Goal: Task Accomplishment & Management: Use online tool/utility

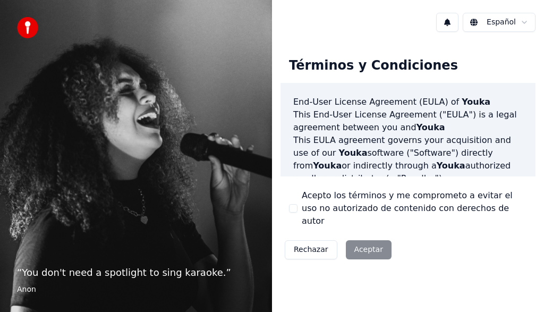
click at [291, 208] on button "Acepto los términos y me comprometo a evitar el uso no autorizado de contenido …" at bounding box center [293, 208] width 8 height 8
click at [364, 240] on button "Aceptar" at bounding box center [369, 249] width 46 height 19
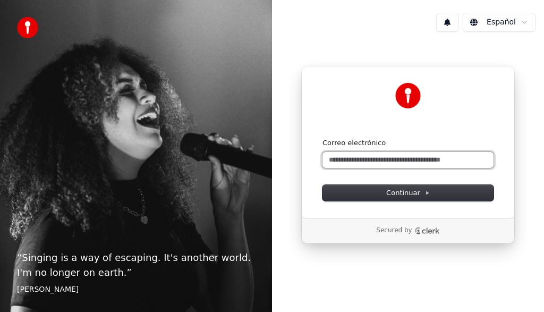
click at [387, 158] on input "Correo electrónico" at bounding box center [407, 160] width 171 height 16
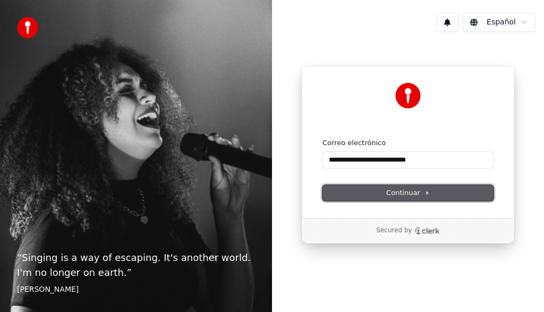
click at [391, 191] on span "Continuar" at bounding box center [408, 193] width 44 height 10
type input "**********"
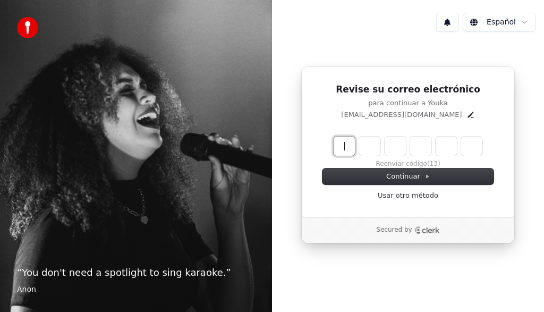
click at [341, 147] on input "Enter verification code" at bounding box center [418, 145] width 170 height 19
type input "******"
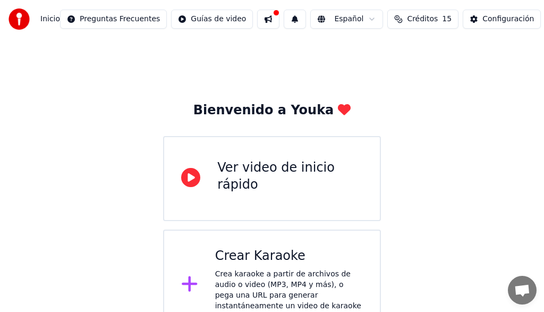
scroll to position [18, 0]
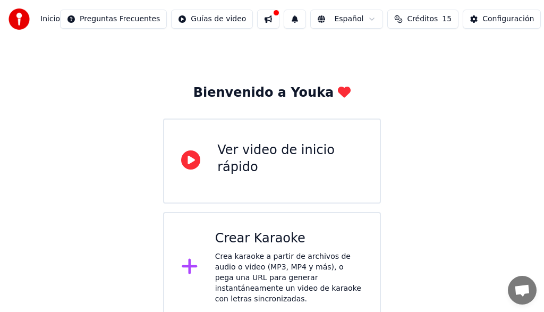
click at [206, 264] on div at bounding box center [193, 266] width 25 height 21
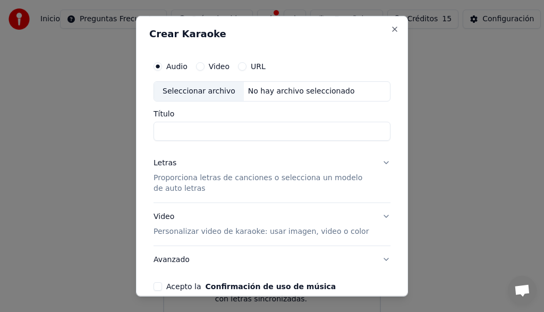
drag, startPoint x: 206, startPoint y: 264, endPoint x: 209, endPoint y: 216, distance: 48.4
click at [209, 216] on div "Letras Proporciona letras de canciones o selecciona un modelo de auto letras Vi…" at bounding box center [271, 211] width 237 height 124
click at [201, 65] on button "Video" at bounding box center [200, 66] width 8 height 8
click at [202, 90] on div "Seleccionar archivo" at bounding box center [199, 90] width 90 height 19
type input "**********"
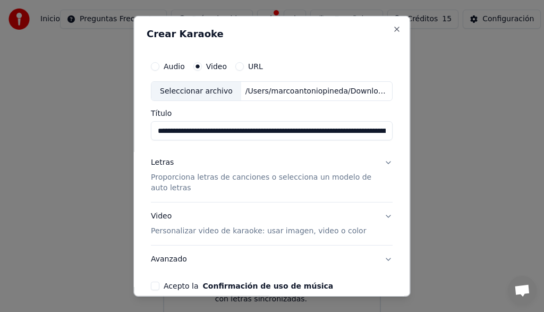
click at [157, 287] on button "Acepto la Confirmación de uso de música" at bounding box center [155, 285] width 8 height 8
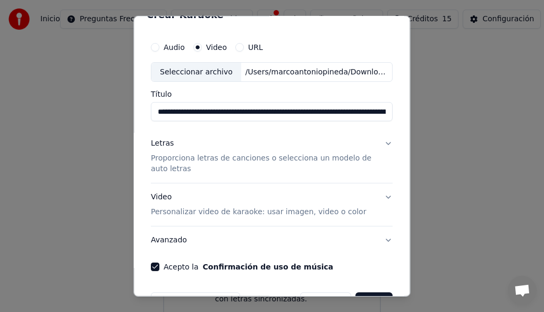
scroll to position [52, 0]
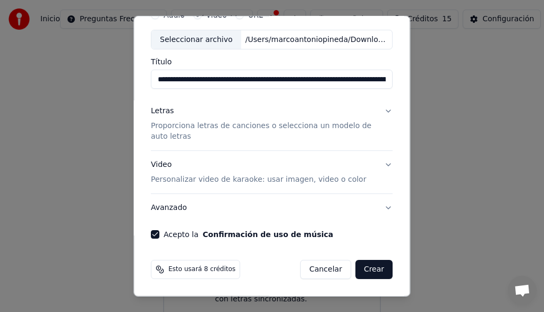
click at [379, 271] on button "Crear" at bounding box center [373, 269] width 37 height 19
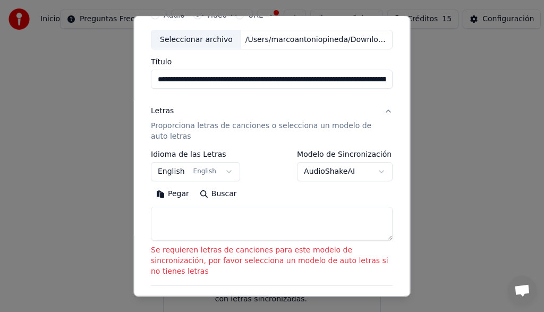
click at [229, 171] on button "English English" at bounding box center [195, 171] width 89 height 19
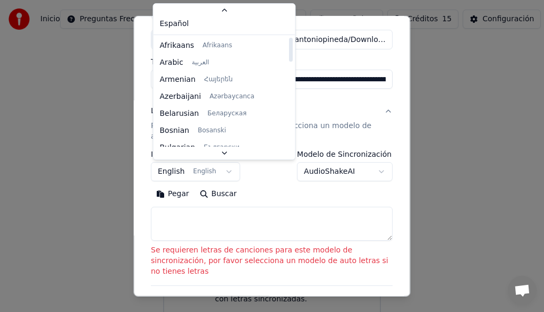
scroll to position [0, 0]
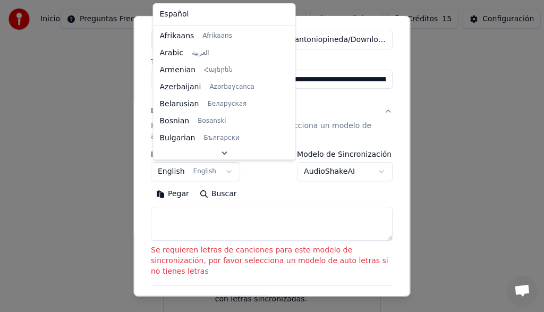
select select "**"
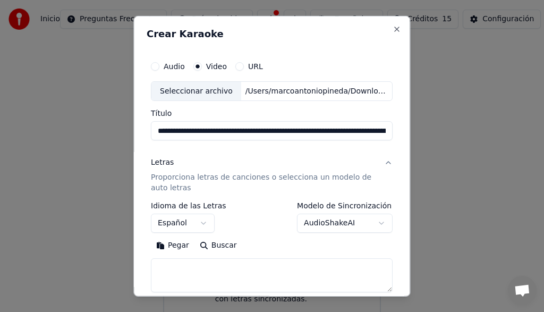
click at [385, 162] on button "Letras Proporciona letras de canciones o selecciona un modelo de auto letras" at bounding box center [272, 175] width 242 height 53
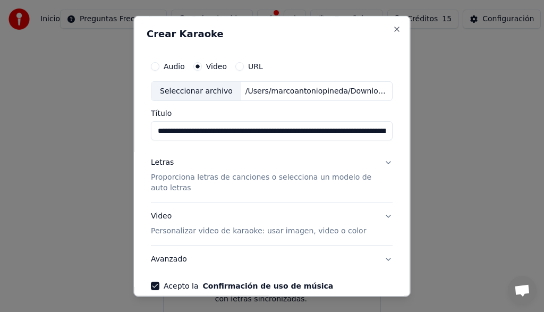
click at [385, 162] on button "Letras Proporciona letras de canciones o selecciona un modelo de auto letras" at bounding box center [272, 175] width 242 height 53
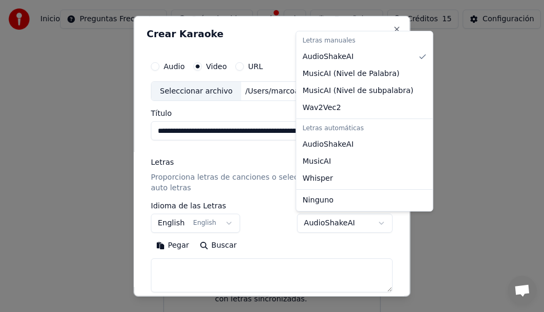
click at [380, 224] on body "**********" at bounding box center [272, 152] width 544 height 340
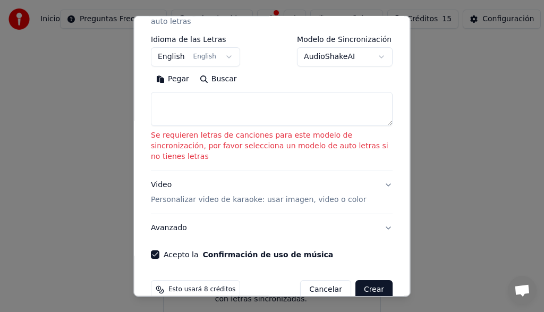
scroll to position [176, 0]
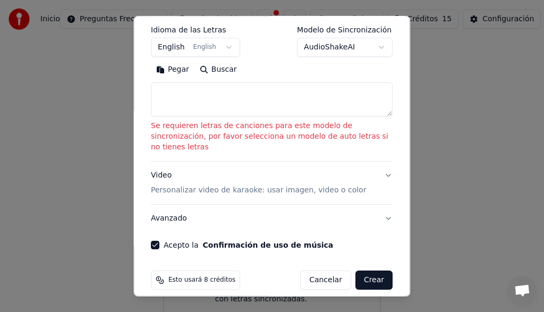
click at [385, 208] on button "Avanzado" at bounding box center [272, 218] width 242 height 28
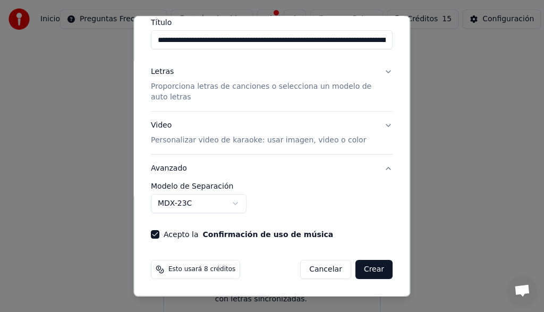
scroll to position [91, 0]
click at [387, 169] on button "Avanzado" at bounding box center [272, 169] width 242 height 28
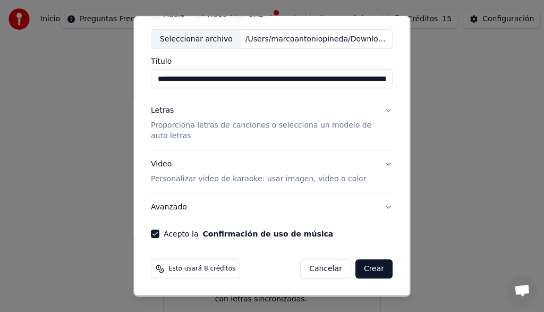
scroll to position [52, 0]
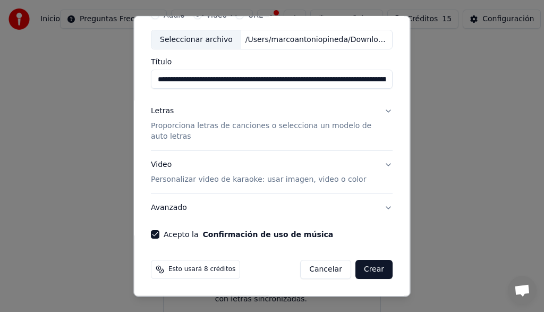
click at [387, 162] on button "Video Personalizar video de karaoke: usar imagen, video o color" at bounding box center [272, 172] width 242 height 42
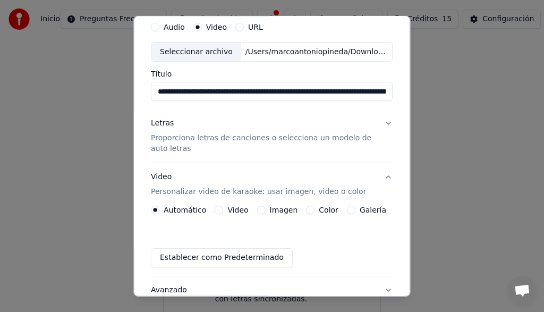
scroll to position [0, 0]
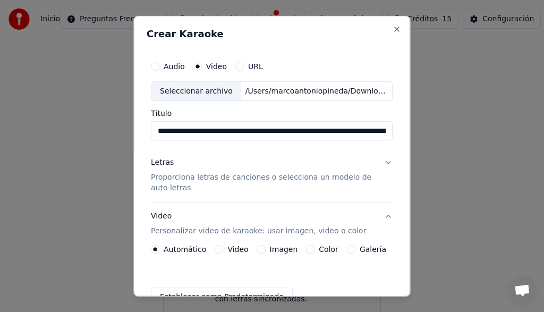
click at [241, 66] on button "URL" at bounding box center [240, 66] width 8 height 8
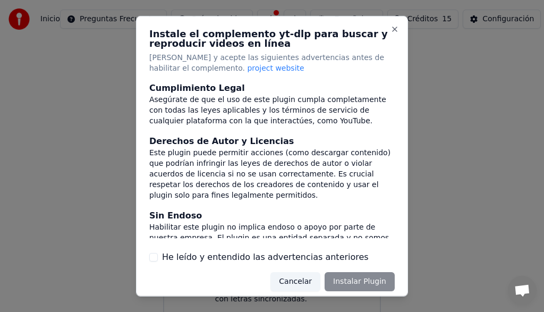
click at [154, 260] on button "He leído y entendido las advertencias anteriores" at bounding box center [153, 257] width 8 height 8
click at [358, 283] on button "Instalar Plugin" at bounding box center [359, 281] width 70 height 19
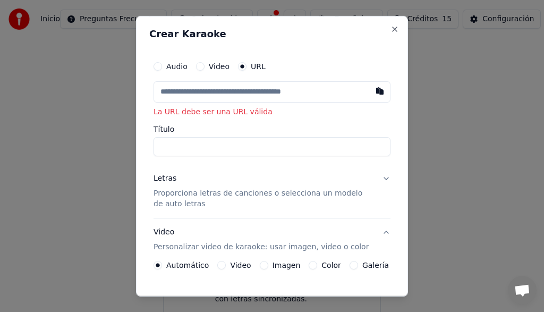
click at [184, 91] on input "text" at bounding box center [271, 91] width 237 height 21
click at [201, 66] on button "Video" at bounding box center [200, 66] width 8 height 8
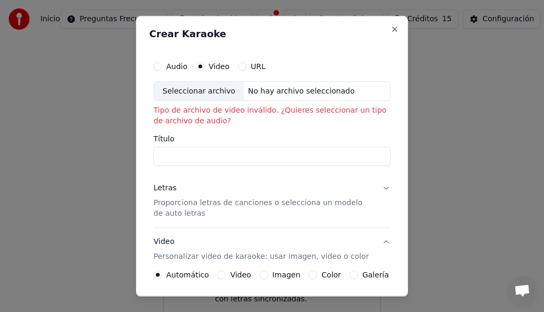
click at [240, 64] on button "URL" at bounding box center [242, 66] width 8 height 8
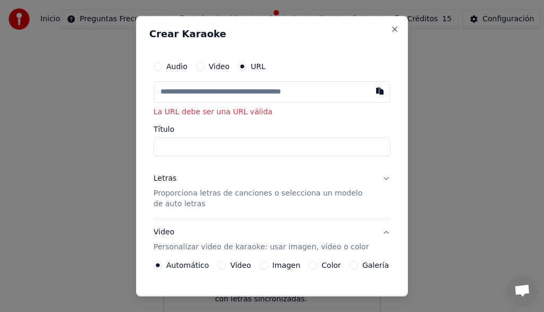
click at [208, 93] on input "text" at bounding box center [271, 91] width 237 height 21
click at [378, 90] on button "button" at bounding box center [379, 90] width 21 height 19
type input "**********"
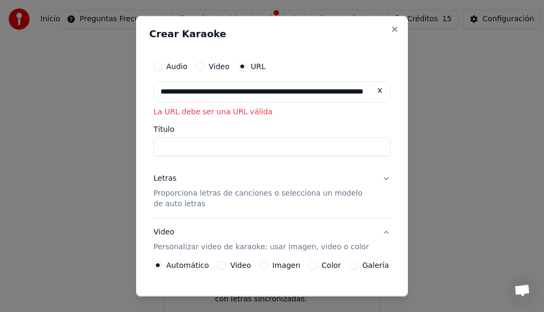
type input "**********"
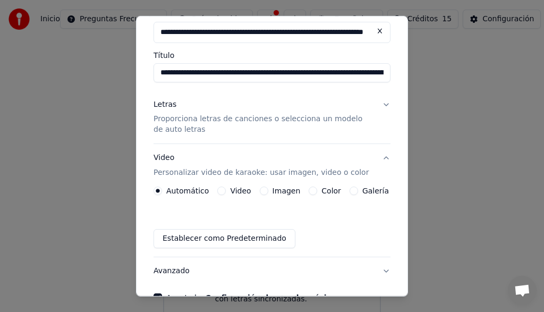
scroll to position [123, 0]
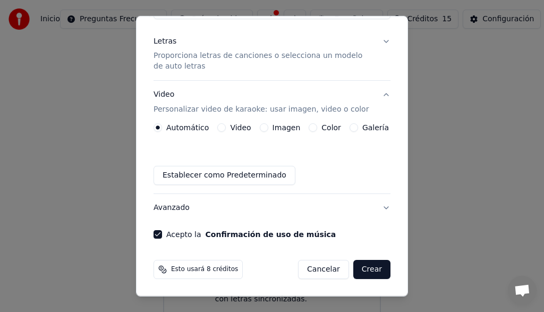
click at [376, 268] on button "Crear" at bounding box center [371, 269] width 37 height 19
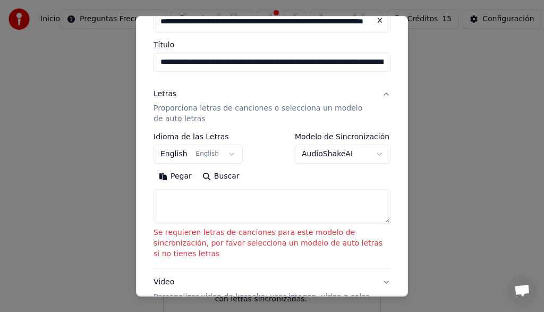
scroll to position [0, 0]
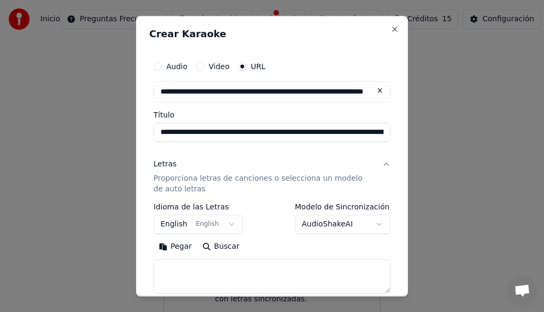
click at [386, 165] on button "Letras Proporciona letras de canciones o selecciona un modelo de auto letras" at bounding box center [271, 176] width 237 height 53
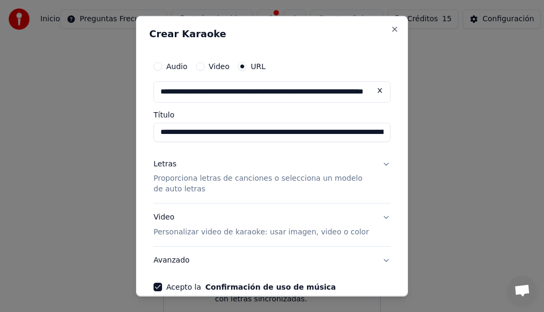
click at [307, 177] on p "Proporciona letras de canciones o selecciona un modelo de auto letras" at bounding box center [263, 183] width 220 height 21
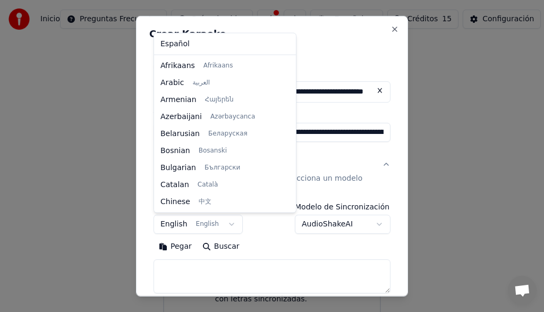
click at [228, 223] on body "**********" at bounding box center [272, 152] width 544 height 340
select select "**"
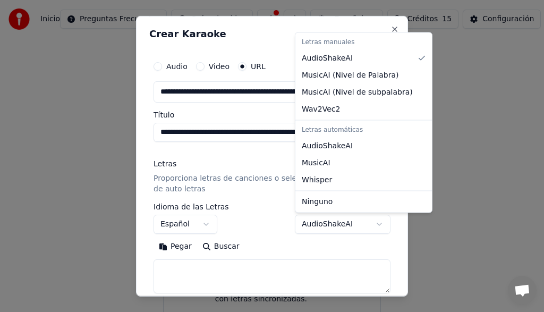
click at [379, 224] on body "**********" at bounding box center [272, 152] width 544 height 340
select select "****"
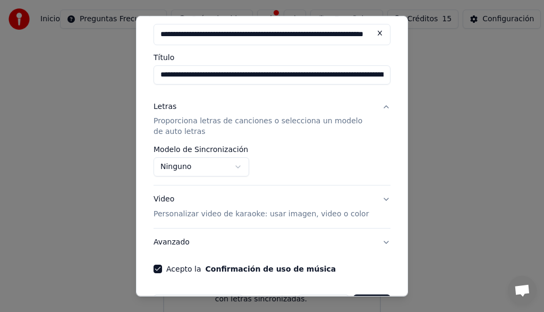
scroll to position [92, 0]
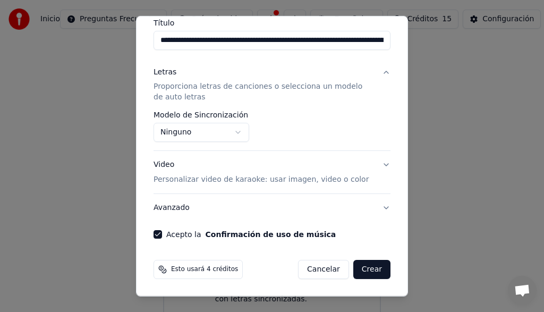
click at [371, 269] on button "Crear" at bounding box center [371, 269] width 37 height 19
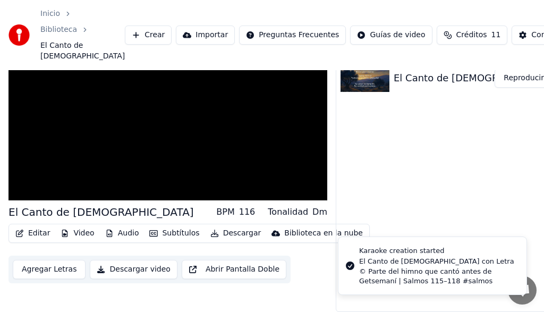
scroll to position [49, 0]
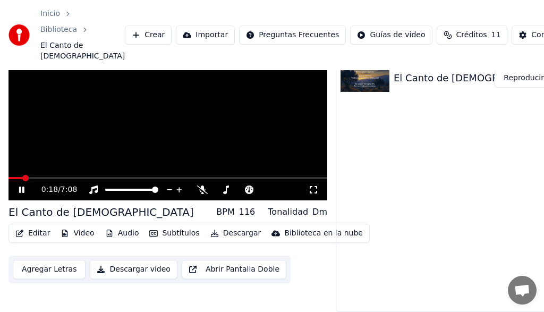
click at [313, 191] on icon at bounding box center [313, 189] width 11 height 8
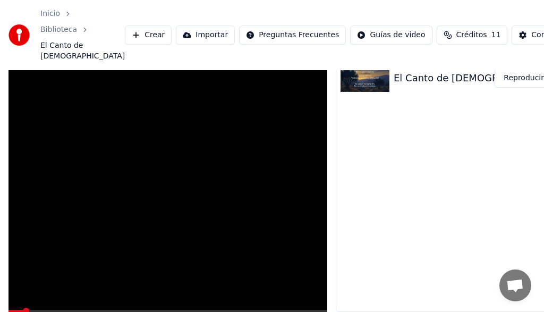
scroll to position [45, 0]
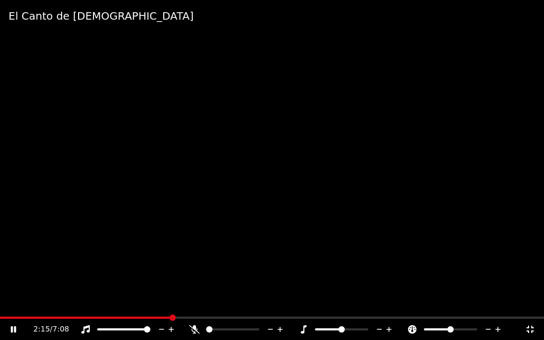
click at [169, 311] on span at bounding box center [172, 317] width 6 height 6
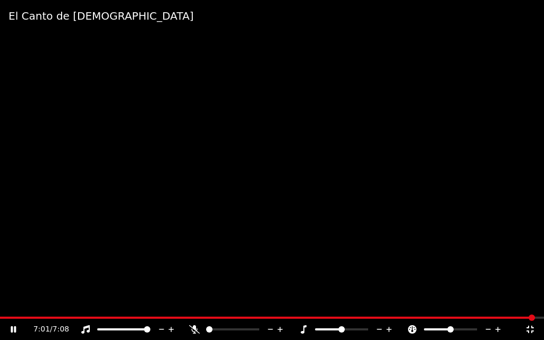
click at [415, 266] on video at bounding box center [272, 170] width 544 height 340
click at [441, 281] on video at bounding box center [272, 170] width 544 height 340
click at [529, 311] on icon at bounding box center [530, 329] width 11 height 8
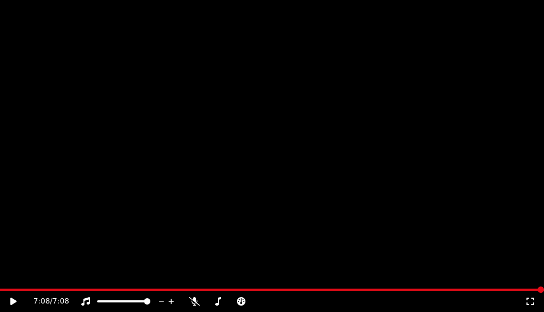
click at [234, 66] on button "Descargar" at bounding box center [235, 58] width 59 height 15
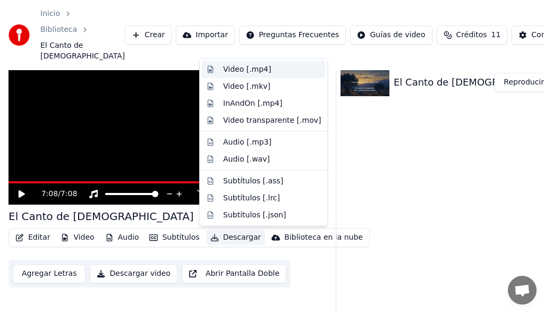
click at [243, 68] on div "Video [.mp4]" at bounding box center [247, 69] width 48 height 11
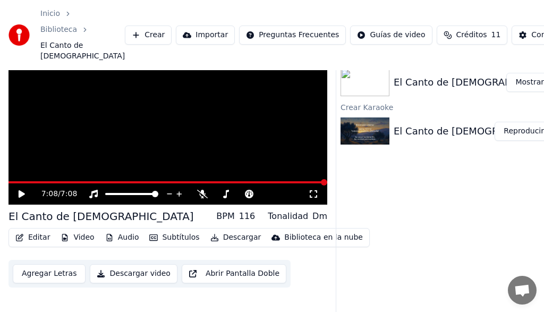
click at [524, 87] on button "Mostrar" at bounding box center [529, 82] width 47 height 19
click at [48, 273] on button "Agregar Letras" at bounding box center [49, 273] width 73 height 19
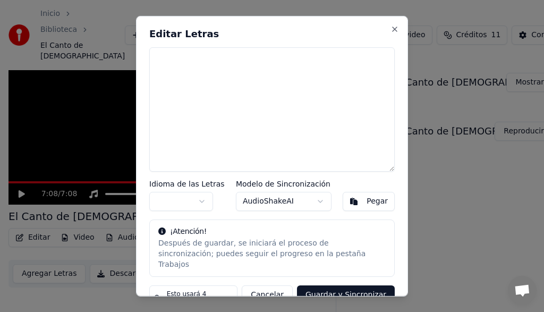
click at [160, 57] on textarea at bounding box center [271, 109] width 245 height 125
paste textarea "**********"
type textarea "*"
click at [372, 202] on div "Pegar" at bounding box center [376, 201] width 21 height 11
type textarea "**********"
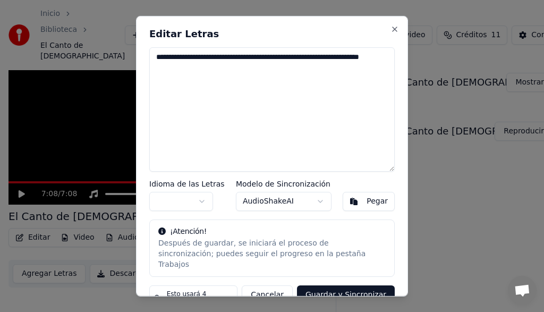
click at [372, 202] on div "Pegar" at bounding box center [376, 201] width 21 height 11
drag, startPoint x: 375, startPoint y: 68, endPoint x: 144, endPoint y: 48, distance: 231.4
click at [144, 48] on div "**********" at bounding box center [272, 155] width 272 height 280
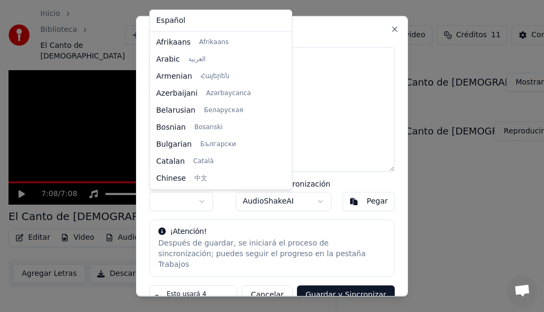
click at [199, 199] on body "Inicio Biblioteca El Canto de Jesús Crear Importar Preguntas Frecuentes Guías d…" at bounding box center [272, 111] width 544 height 312
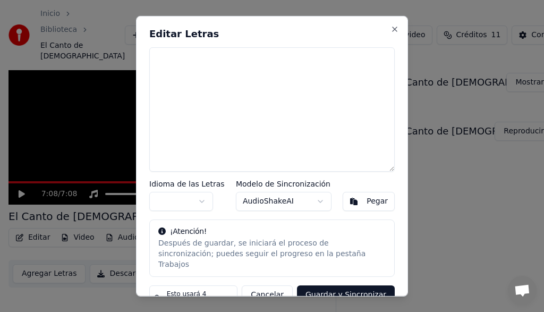
click at [199, 199] on body "Inicio Biblioteca El Canto de Jesús Crear Importar Preguntas Frecuentes Guías d…" at bounding box center [272, 111] width 544 height 312
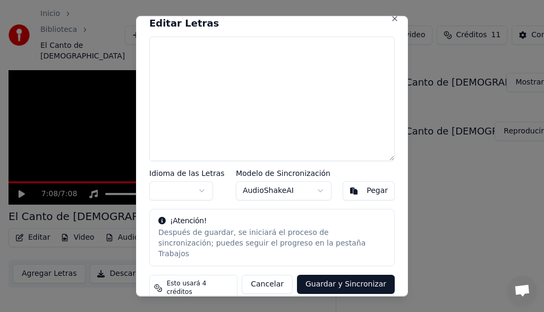
scroll to position [0, 0]
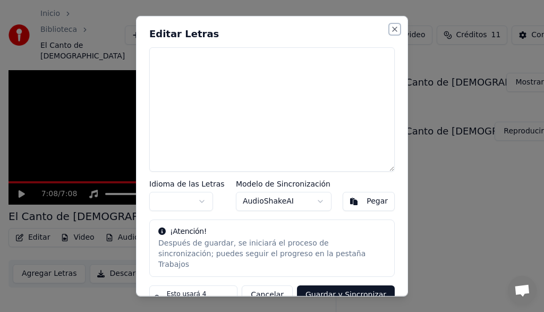
click at [395, 28] on button "Close" at bounding box center [394, 28] width 8 height 8
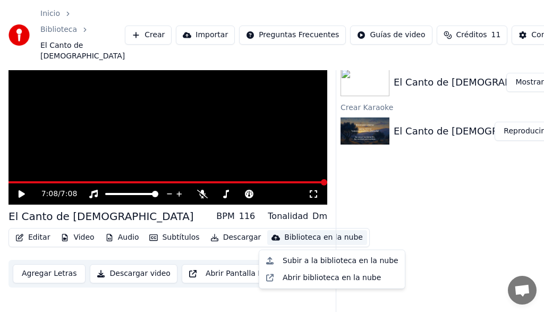
click at [302, 238] on div "Biblioteca en la nube" at bounding box center [323, 237] width 79 height 11
click at [302, 259] on div "Subir a la biblioteca en la nube" at bounding box center [340, 260] width 116 height 11
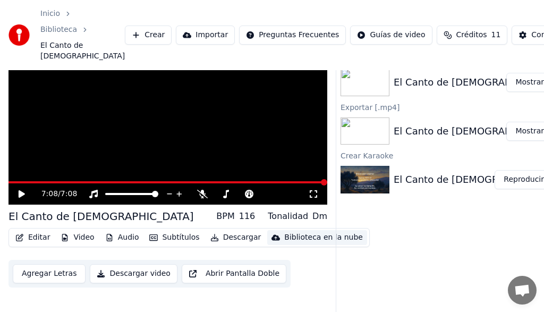
scroll to position [45, 31]
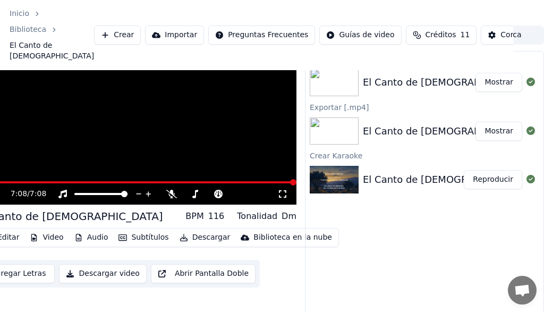
click at [491, 88] on button "Mostrar" at bounding box center [498, 82] width 47 height 19
